Goal: Task Accomplishment & Management: Manage account settings

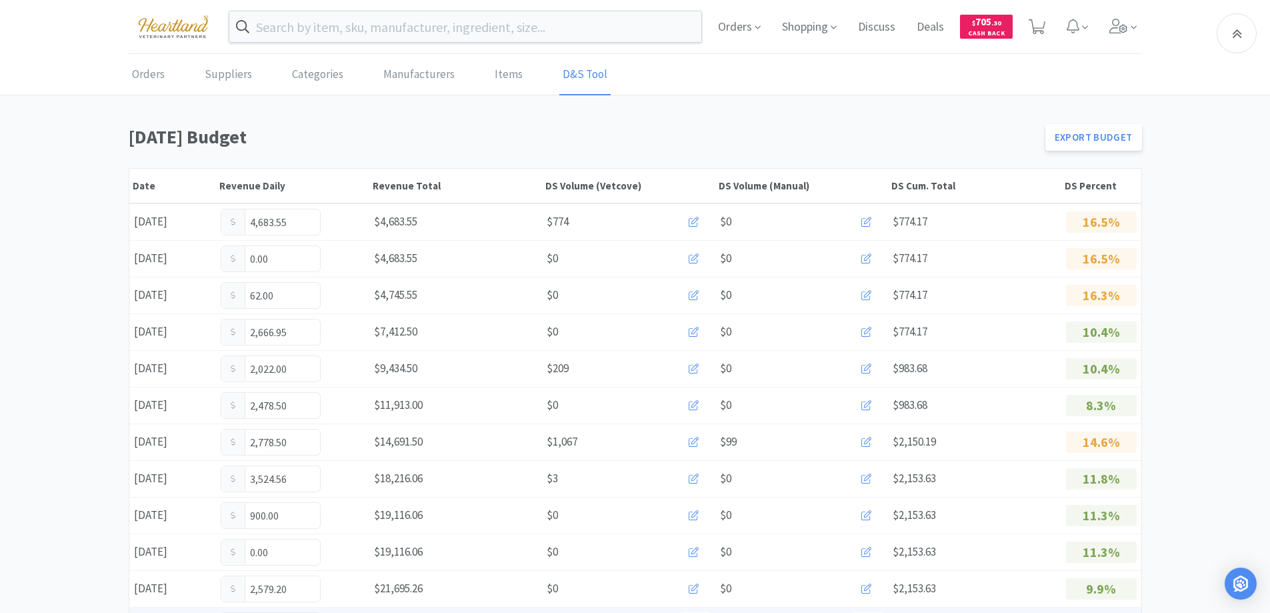
scroll to position [333, 0]
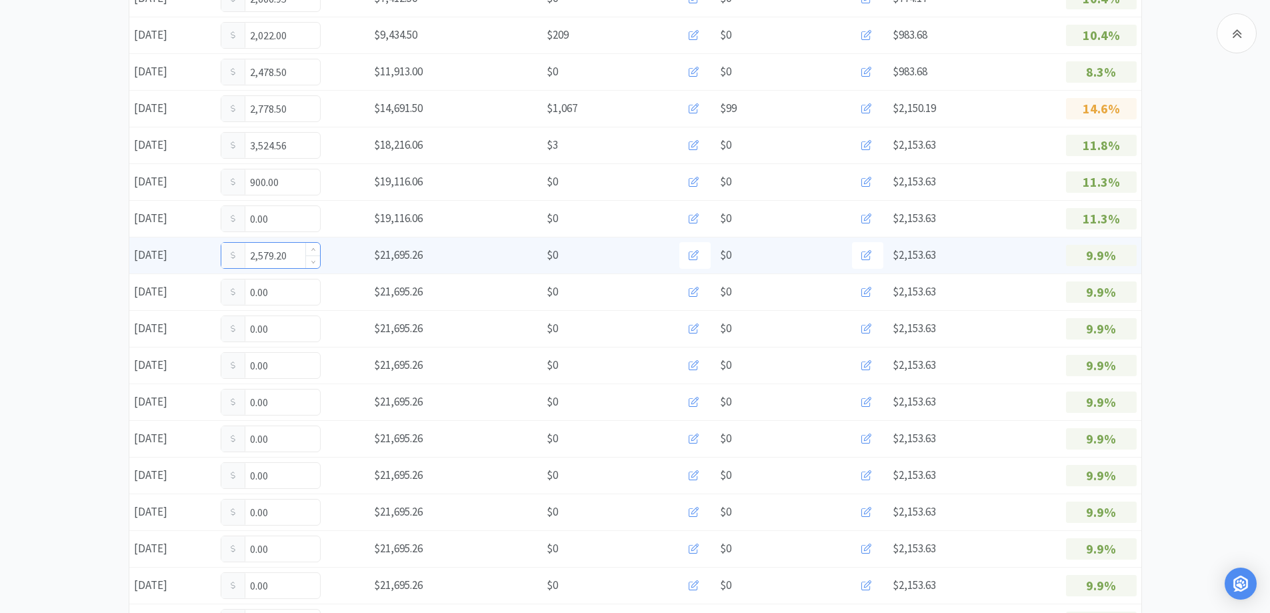
click at [295, 261] on input "2,579.20" at bounding box center [270, 255] width 99 height 25
type input "2"
type input "3,125.20"
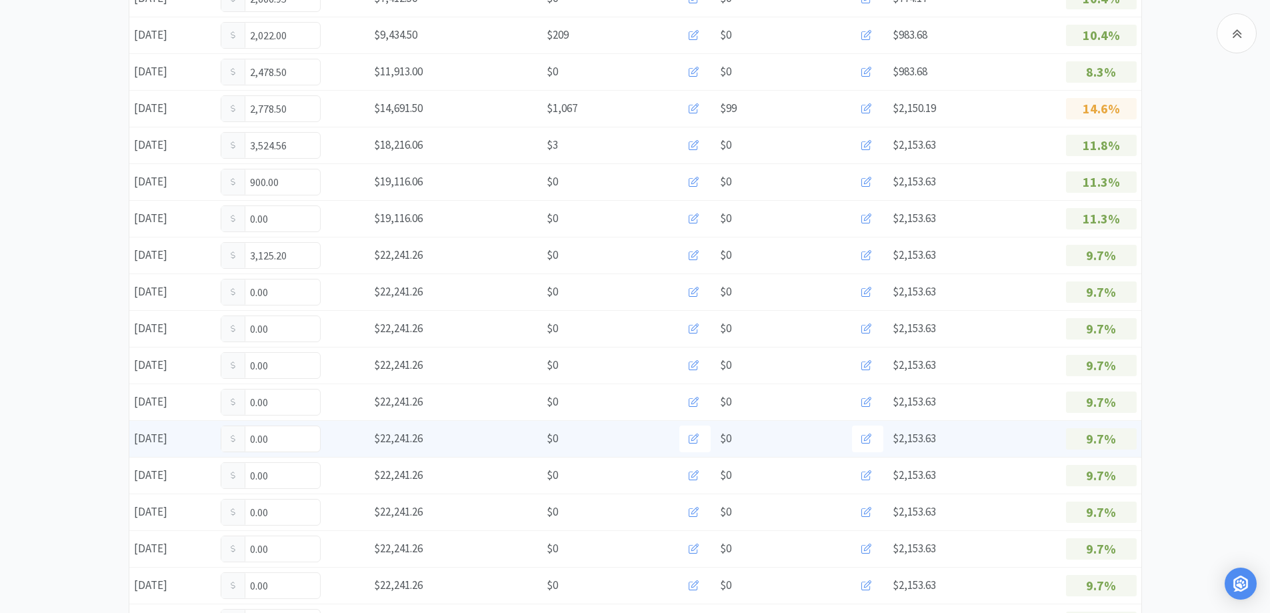
scroll to position [0, 0]
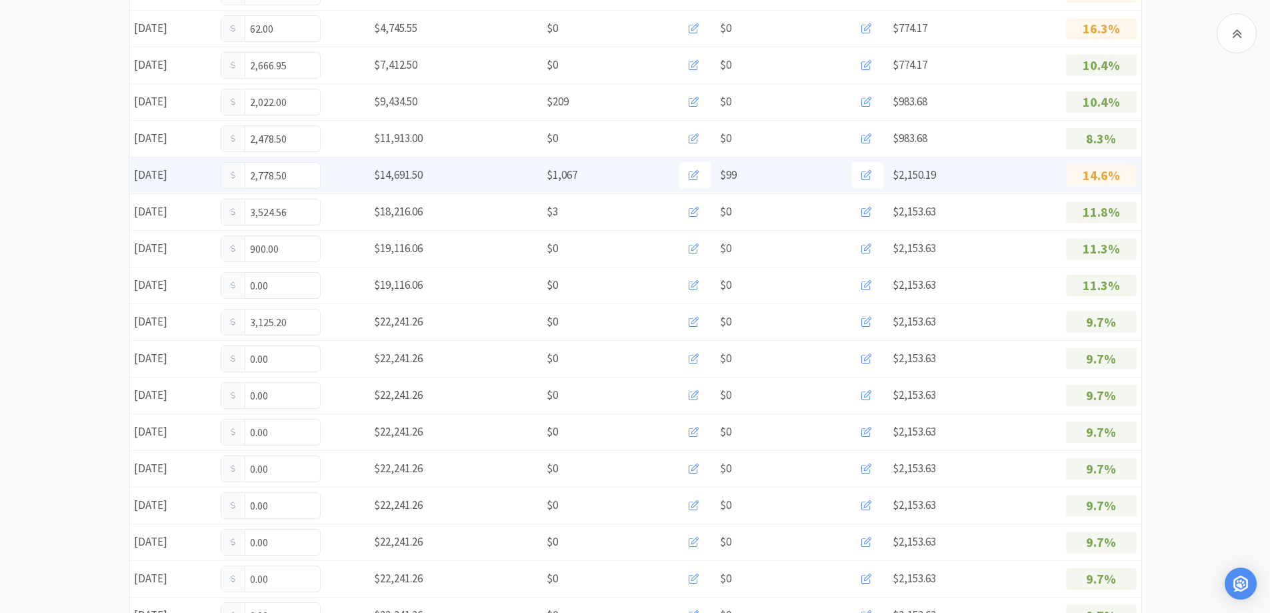
scroll to position [333, 0]
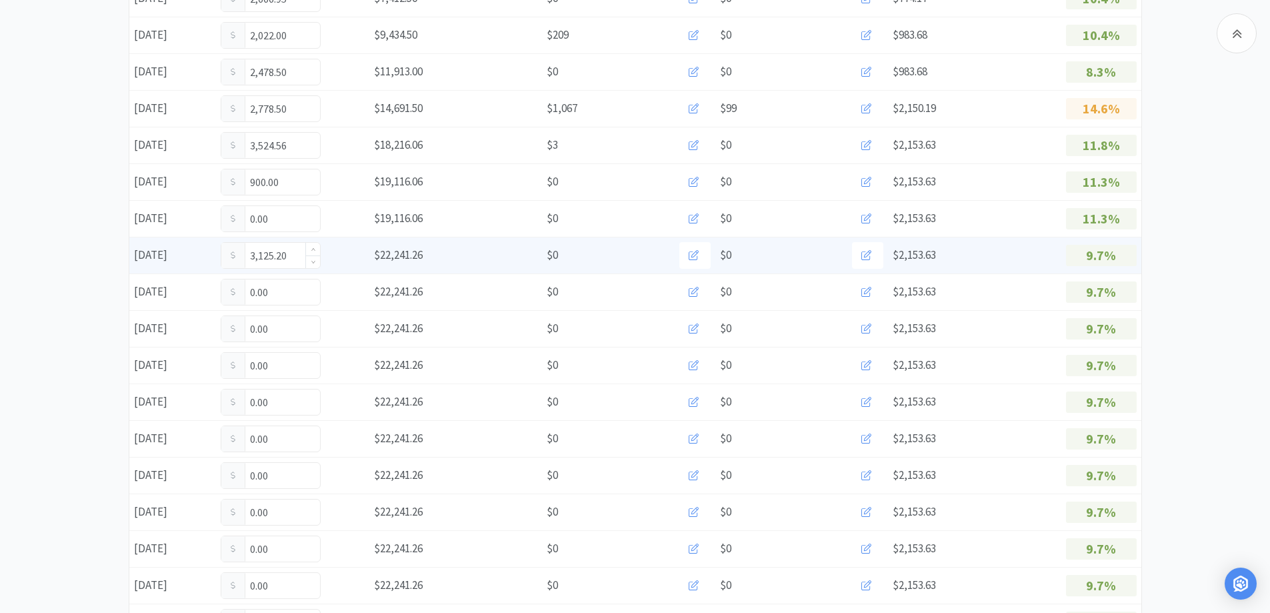
click at [295, 253] on input "3,125.20" at bounding box center [270, 255] width 99 height 25
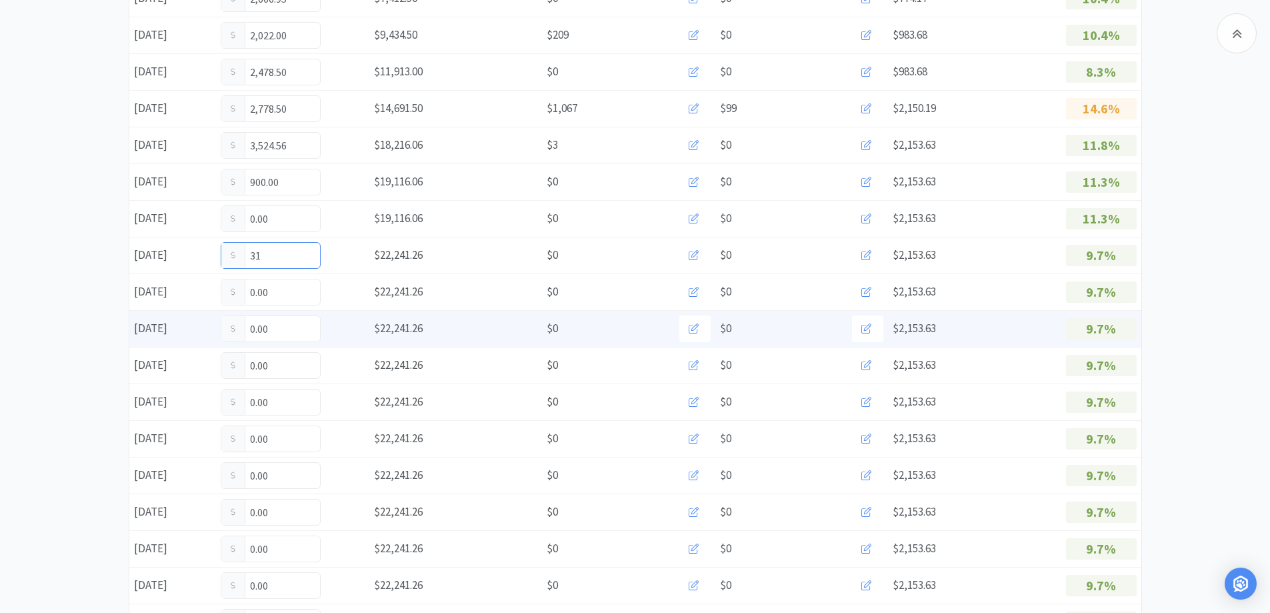
type input "3"
type input "3,321.70"
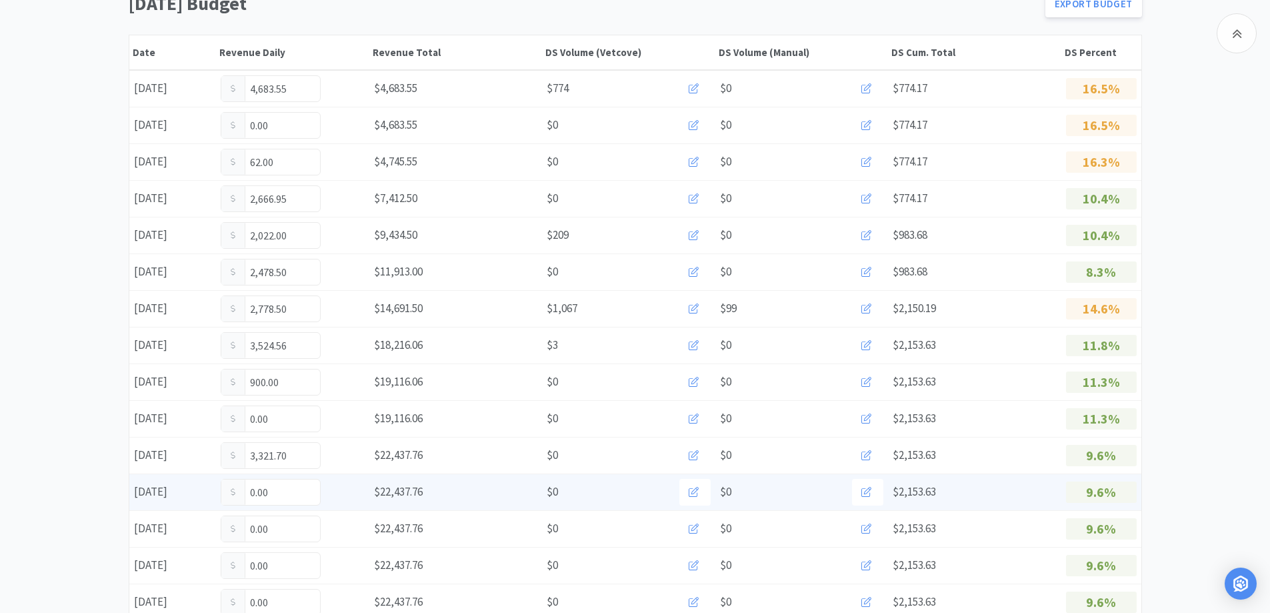
scroll to position [0, 0]
